Goal: Check status: Check status

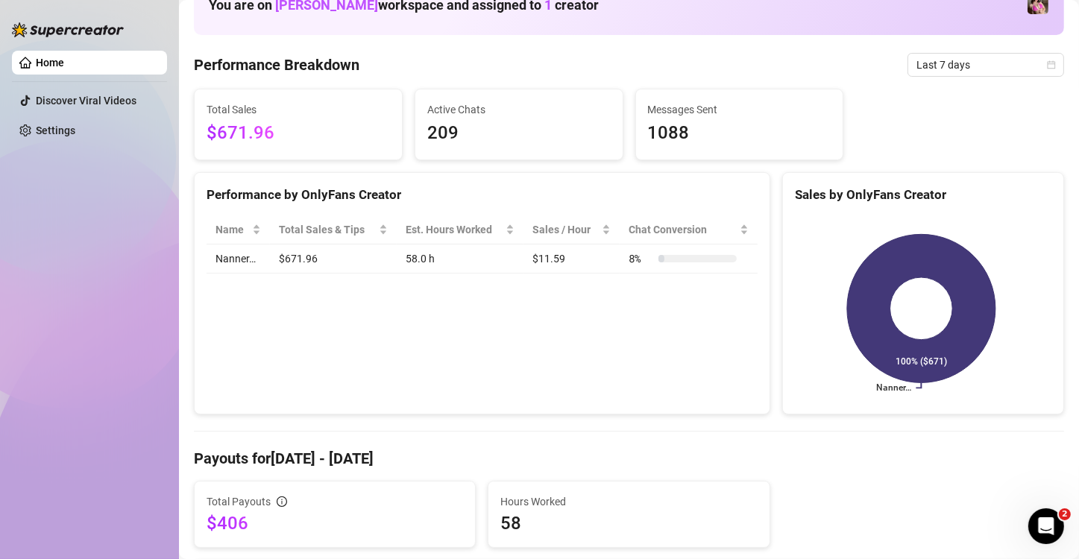
scroll to position [75, 0]
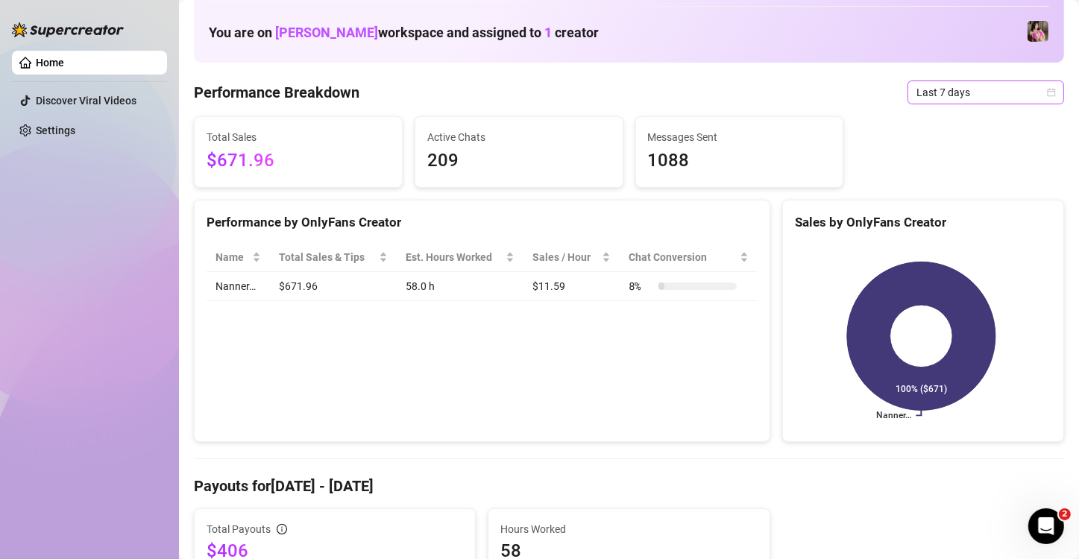
click at [1048, 92] on icon "calendar" at bounding box center [1052, 92] width 8 height 8
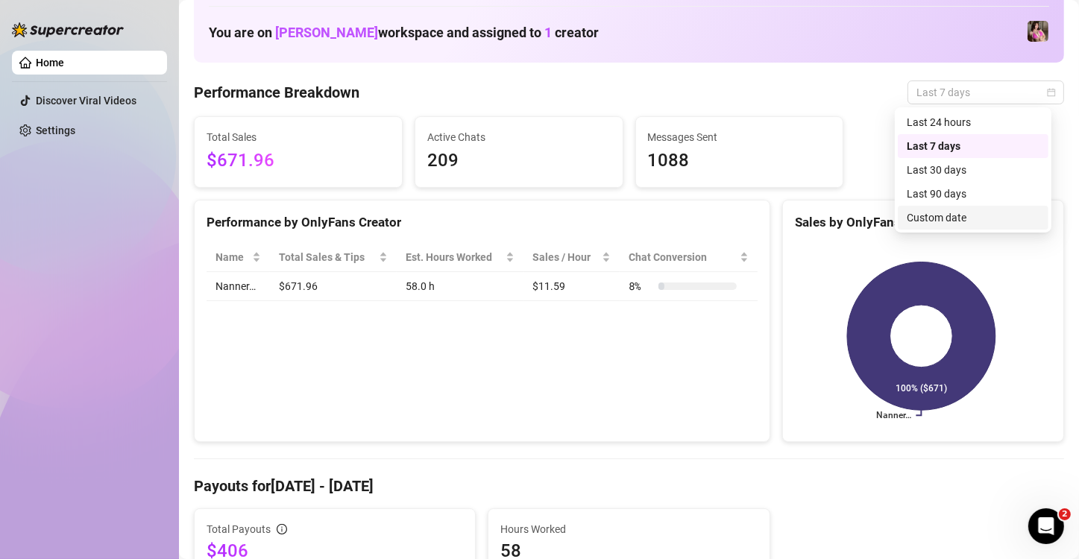
click at [931, 220] on div "Custom date" at bounding box center [973, 218] width 133 height 16
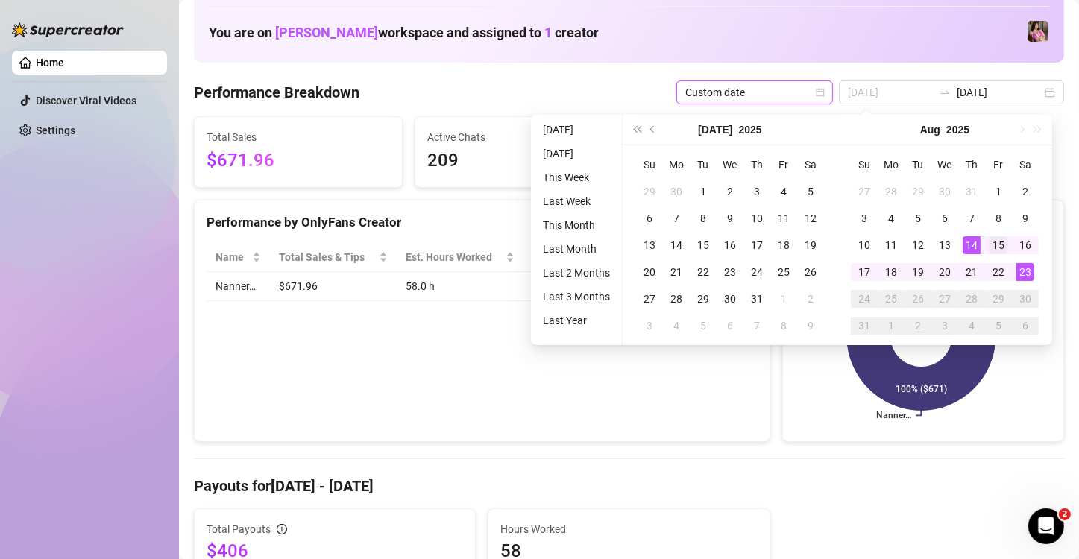
type input "[DATE]"
click at [997, 239] on div "15" at bounding box center [999, 245] width 18 height 18
type input "[DATE]"
click at [996, 270] on div "22" at bounding box center [999, 272] width 18 height 18
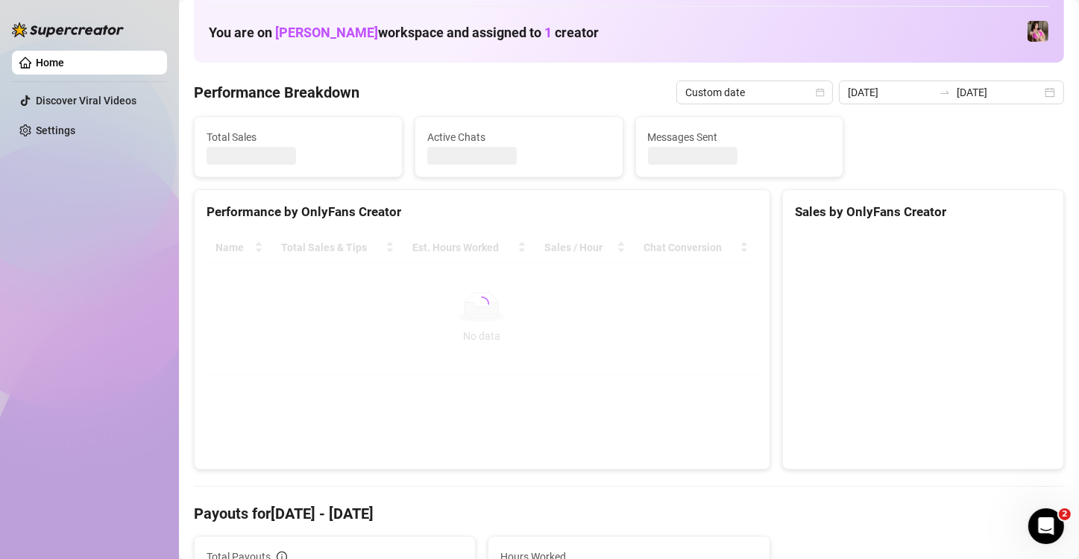
type input "[DATE]"
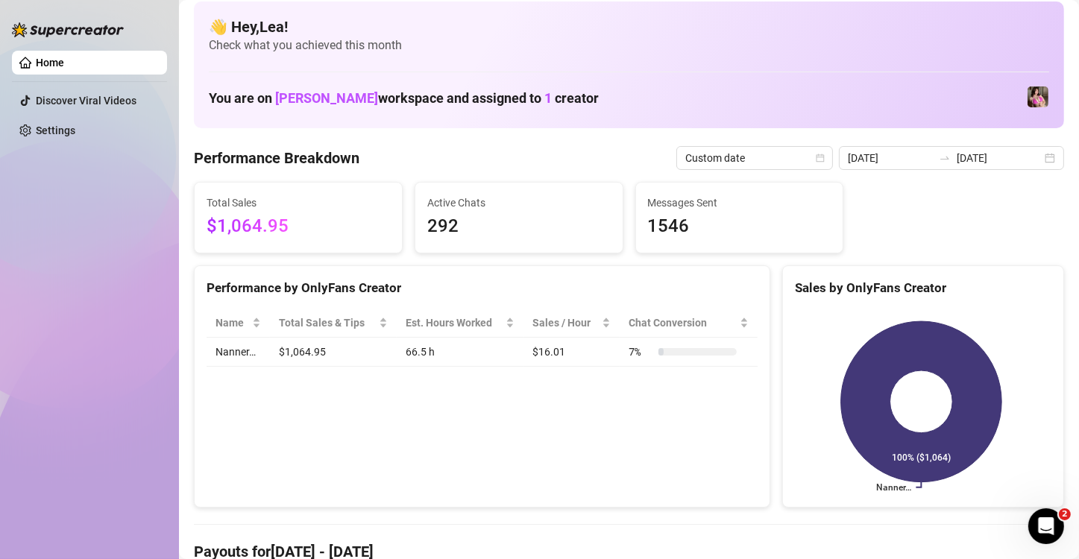
scroll to position [0, 0]
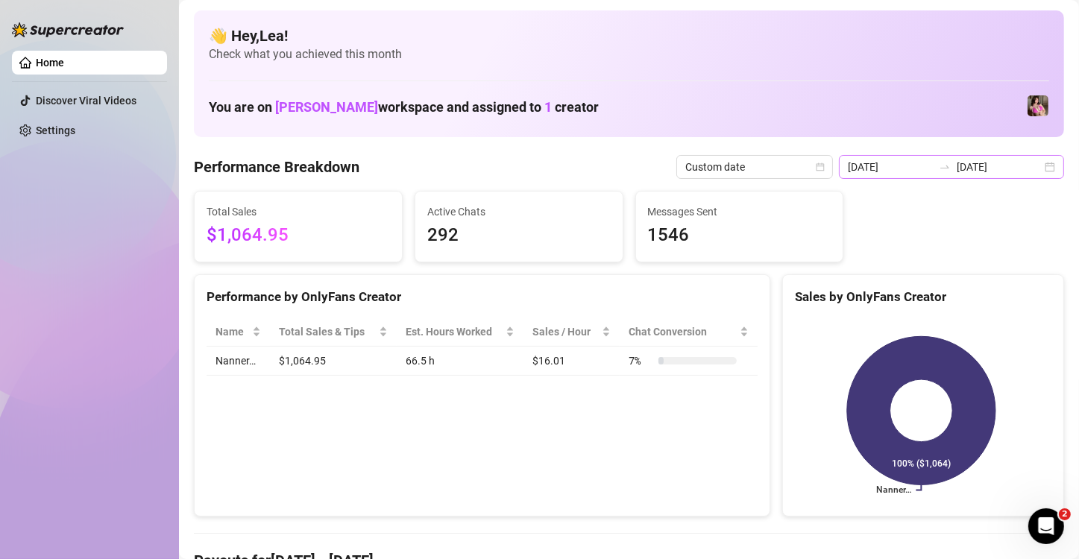
click at [1040, 164] on div "[DATE] [DATE]" at bounding box center [951, 167] width 225 height 24
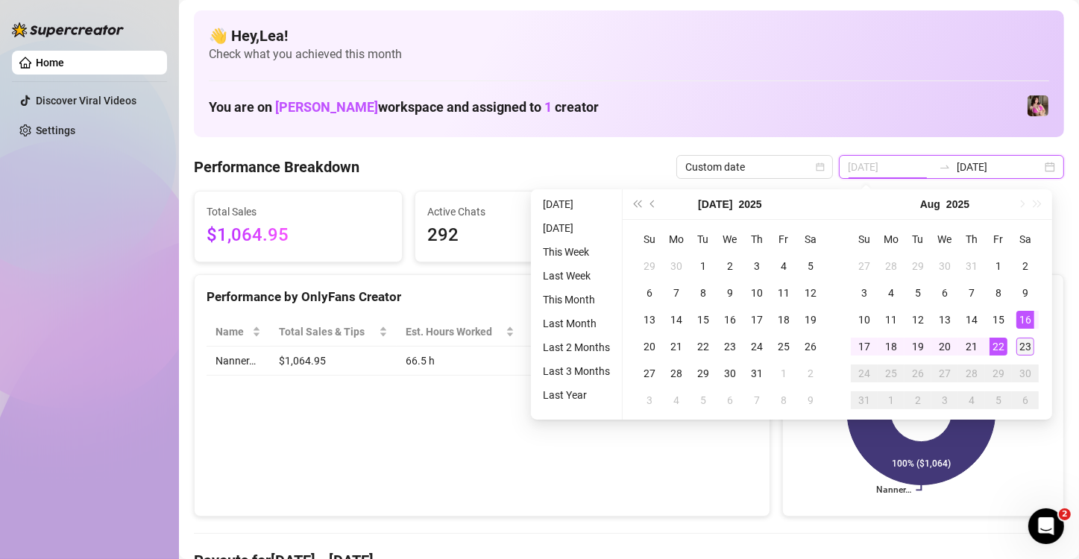
type input "[DATE]"
click at [1025, 343] on div "23" at bounding box center [1026, 347] width 18 height 18
type input "[DATE]"
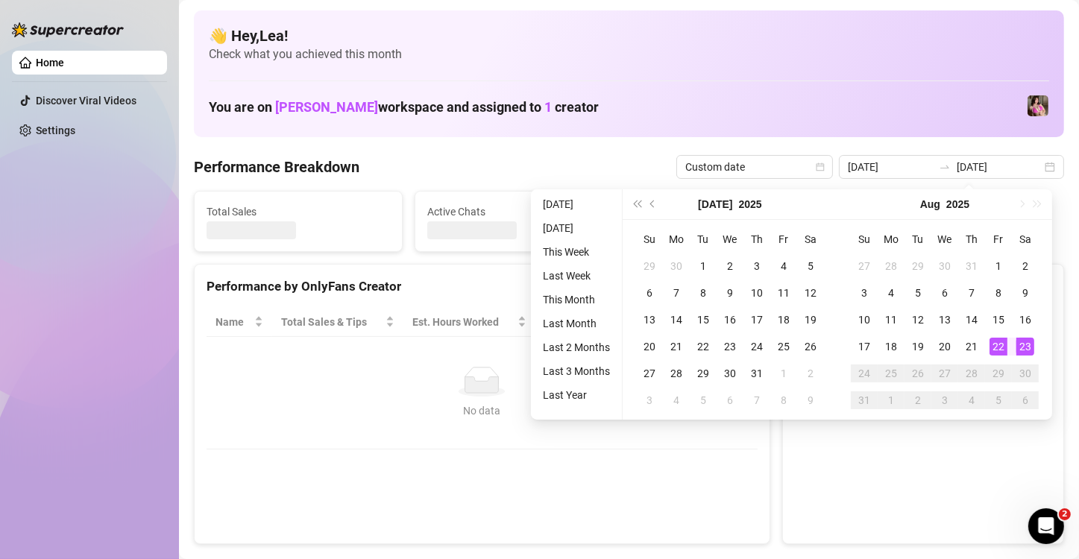
type input "[DATE]"
